Goal: Task Accomplishment & Management: Use online tool/utility

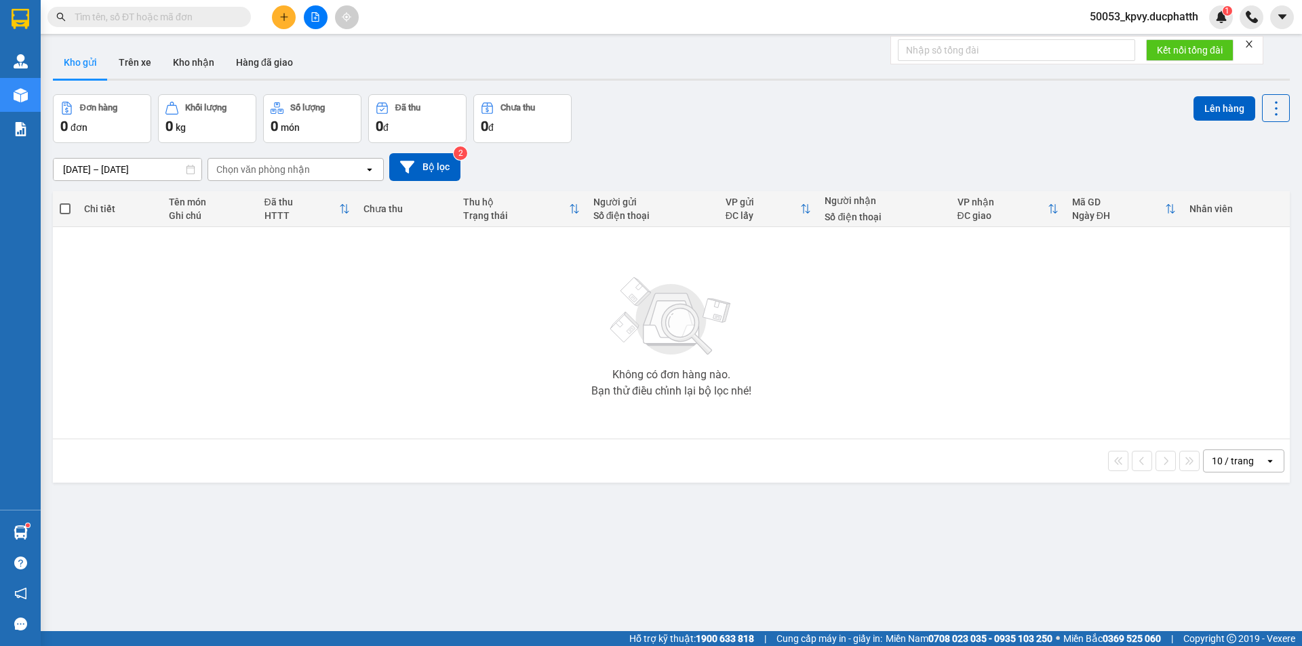
click at [1170, 16] on span "50053_kpvy.ducphatth" at bounding box center [1144, 16] width 130 height 17
click at [1156, 40] on span "Đăng xuất" at bounding box center [1150, 42] width 102 height 15
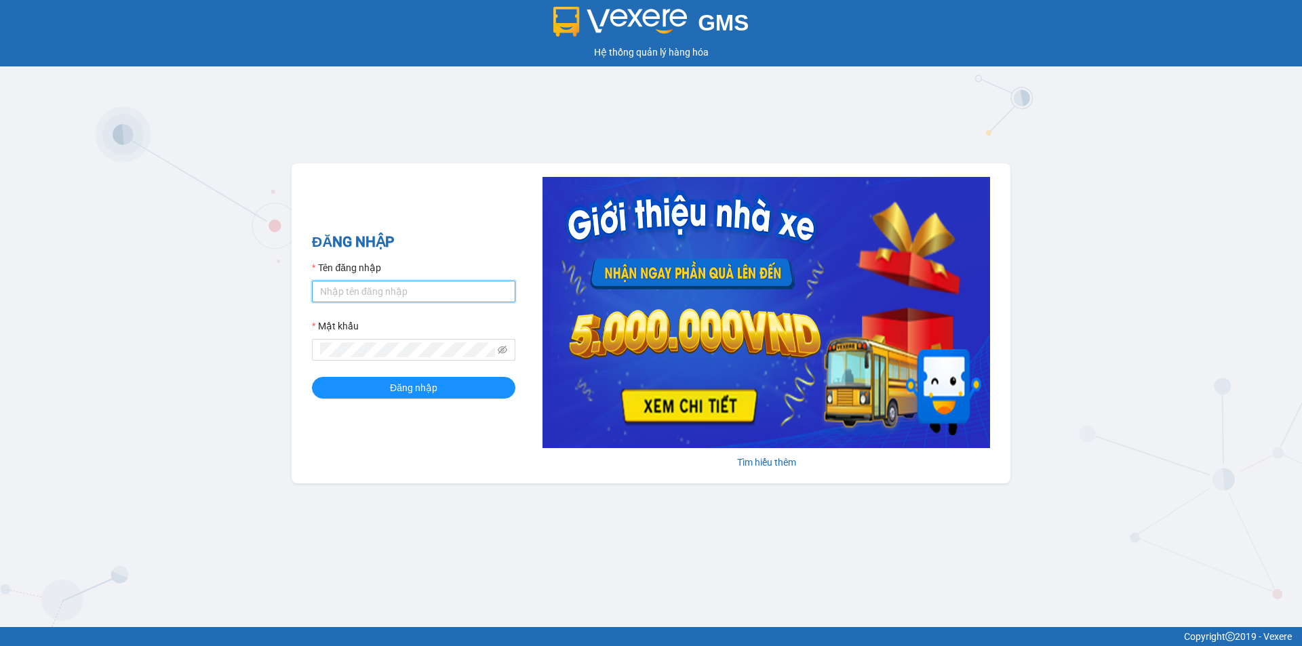
click at [437, 287] on input "Tên đăng nhập" at bounding box center [413, 292] width 203 height 22
type input "tientung.ducphatth"
click at [361, 394] on button "Đăng nhập" at bounding box center [413, 388] width 203 height 22
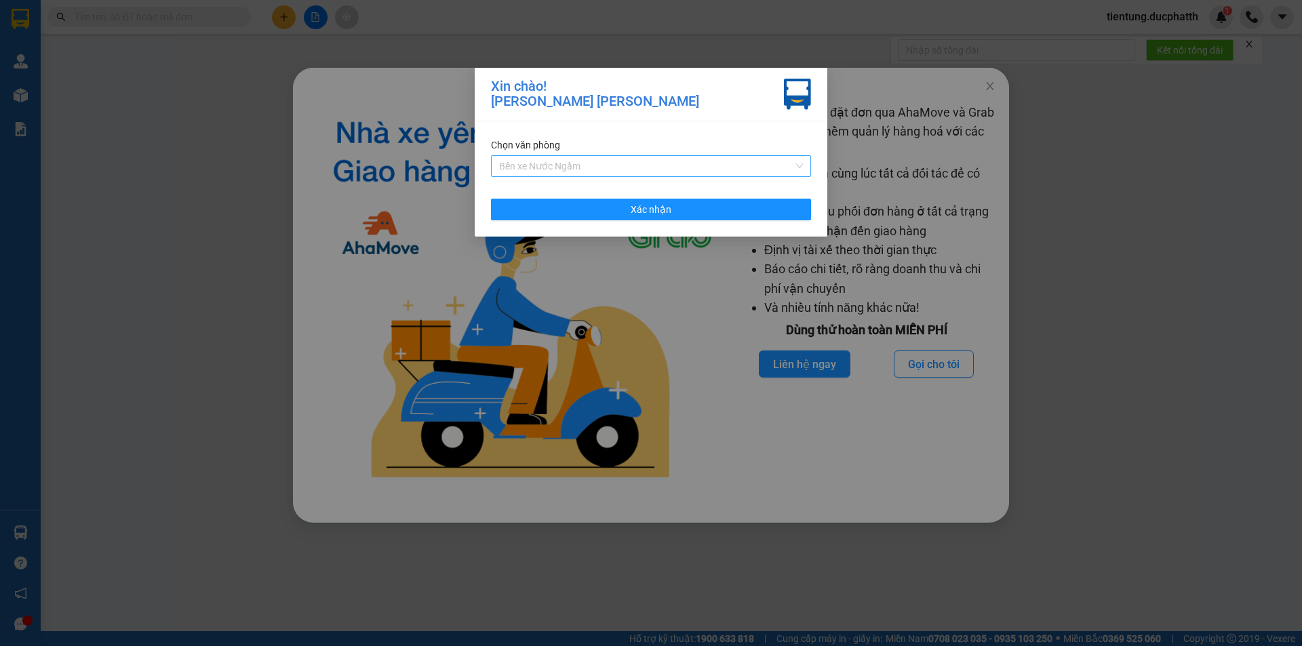
click at [574, 167] on span "Bến xe Nước Ngầm" at bounding box center [651, 166] width 304 height 20
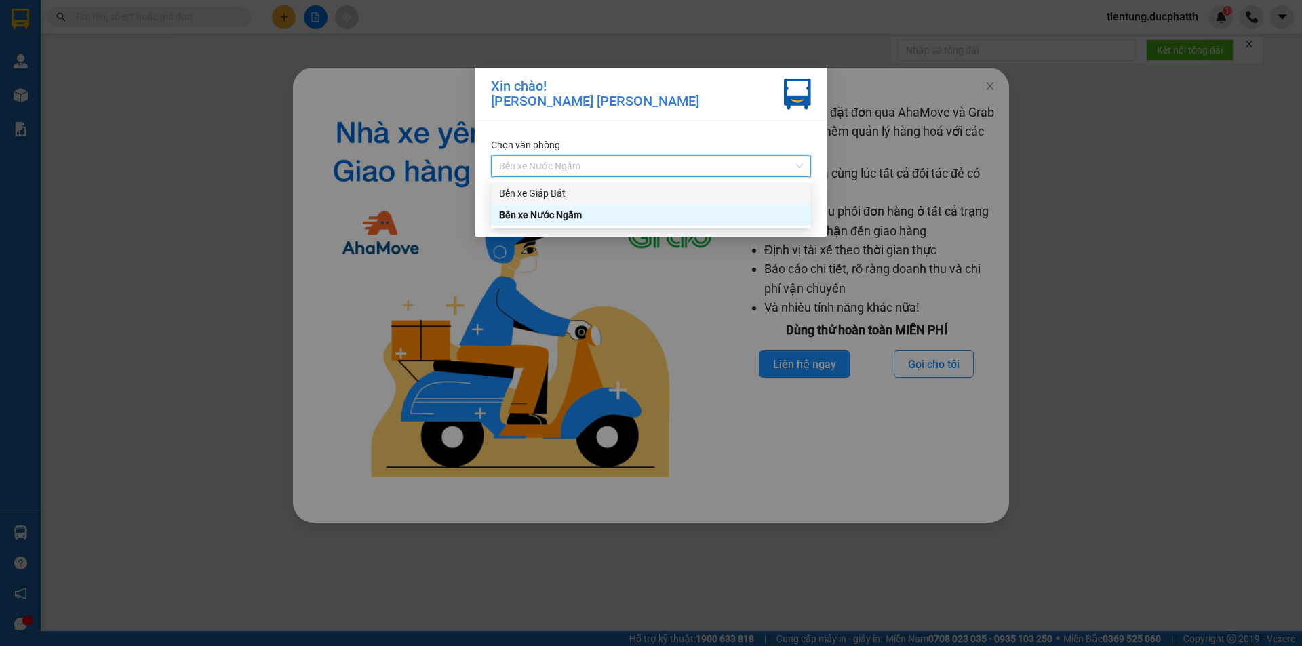
click at [574, 187] on div "Bến xe Giáp Bát" at bounding box center [651, 193] width 304 height 15
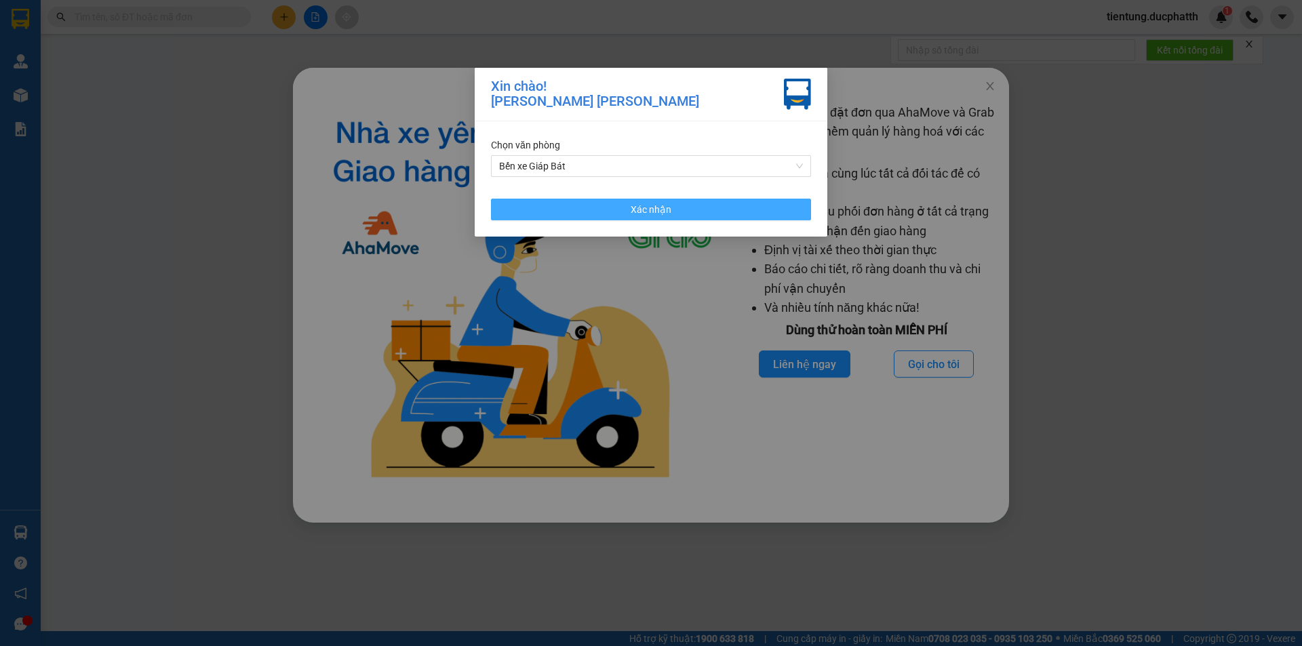
click at [591, 208] on button "Xác nhận" at bounding box center [651, 210] width 320 height 22
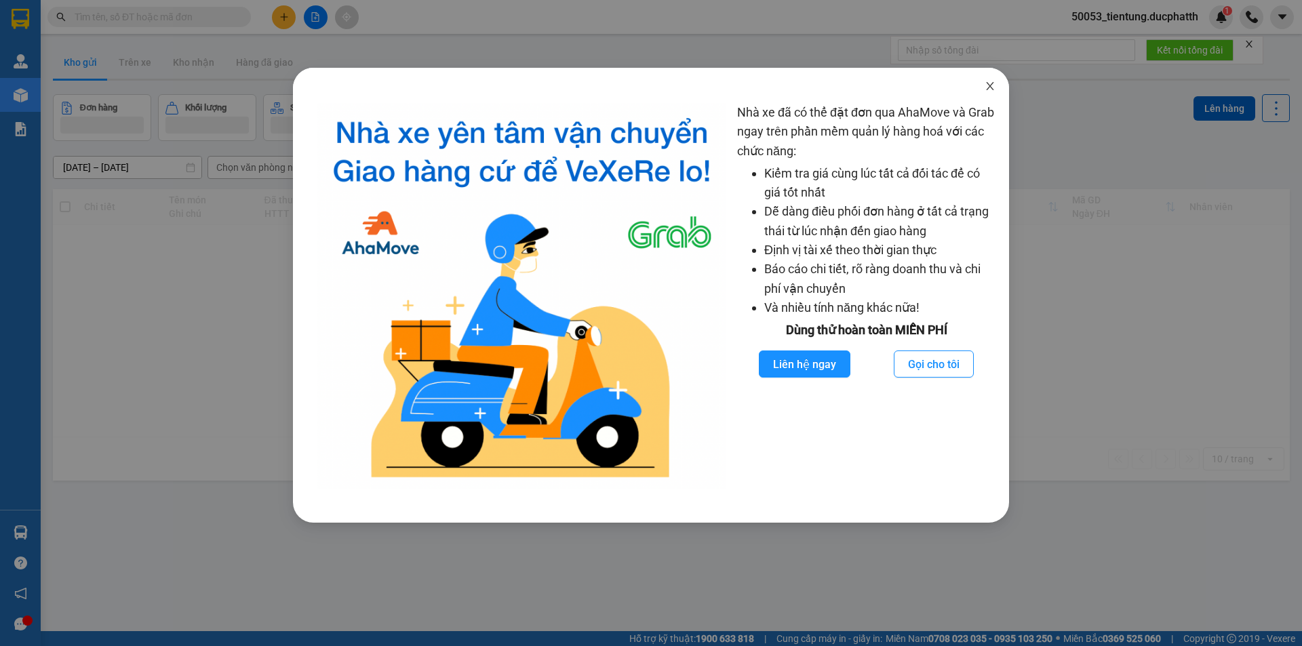
click at [990, 85] on icon "close" at bounding box center [990, 86] width 11 height 11
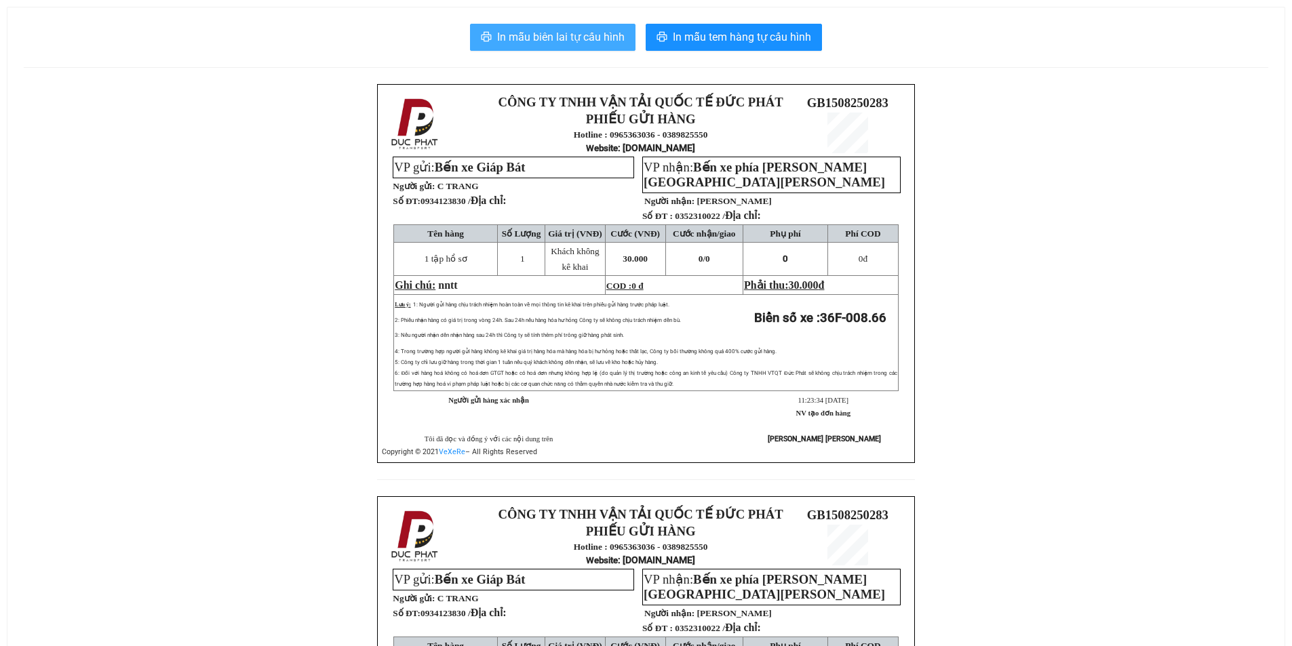
click at [563, 34] on span "In mẫu biên lai tự cấu hình" at bounding box center [561, 36] width 128 height 17
click at [568, 33] on span "In mẫu biên lai tự cấu hình" at bounding box center [561, 36] width 128 height 17
